Goal: Navigation & Orientation: Go to known website

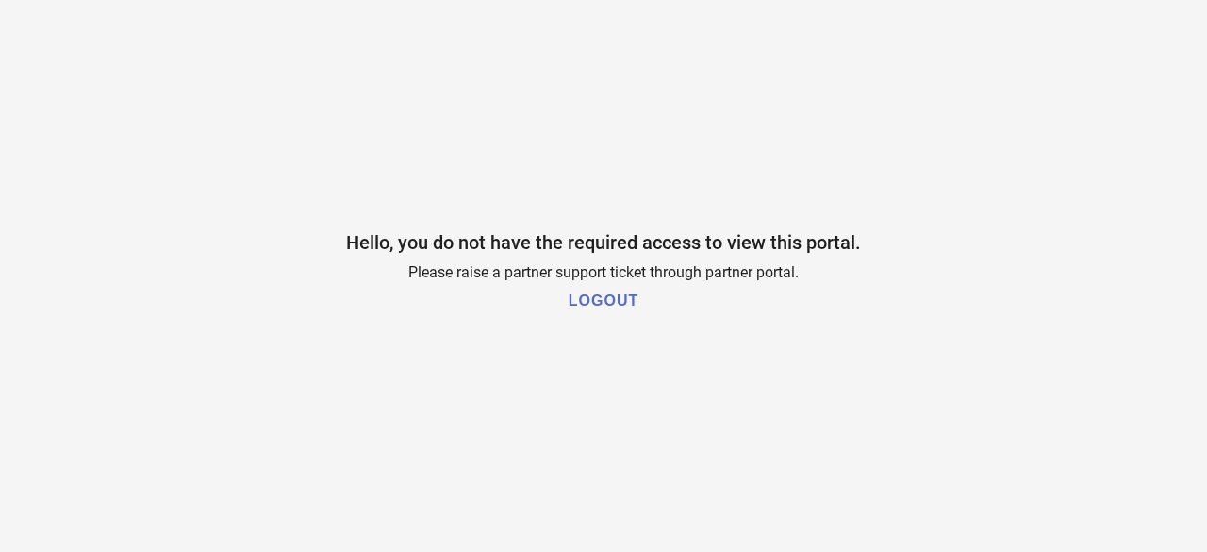
click at [623, 304] on h1 "LOGOUT" at bounding box center [604, 300] width 70 height 17
